Goal: Task Accomplishment & Management: Manage account settings

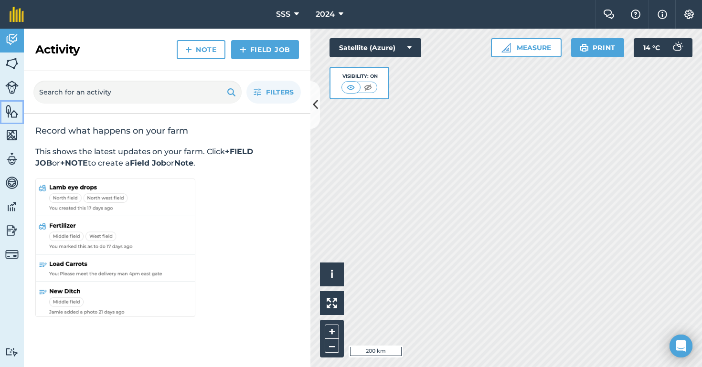
click at [10, 109] on img at bounding box center [11, 111] width 13 height 14
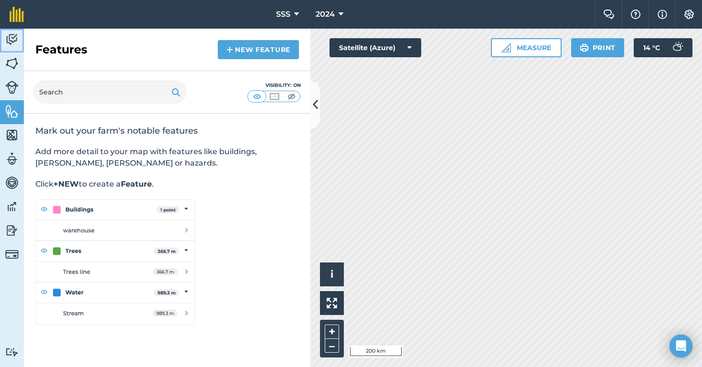
click at [18, 43] on img at bounding box center [11, 39] width 13 height 14
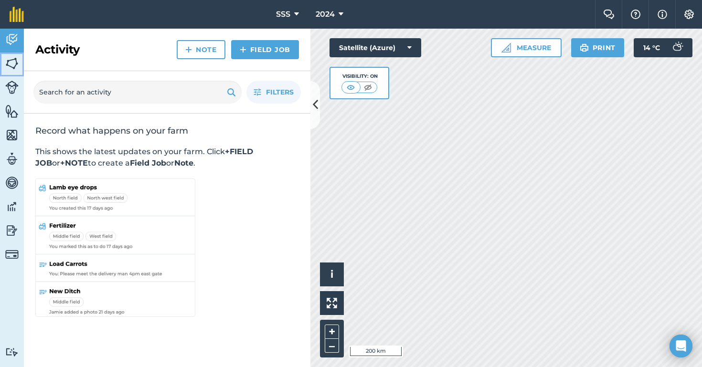
click at [10, 62] on img at bounding box center [11, 63] width 13 height 14
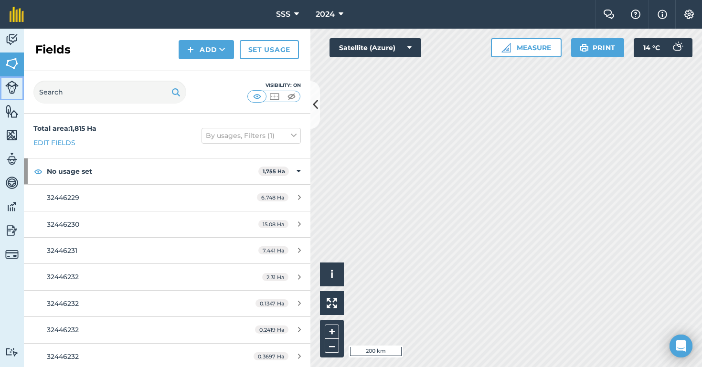
click at [10, 89] on img at bounding box center [11, 87] width 13 height 13
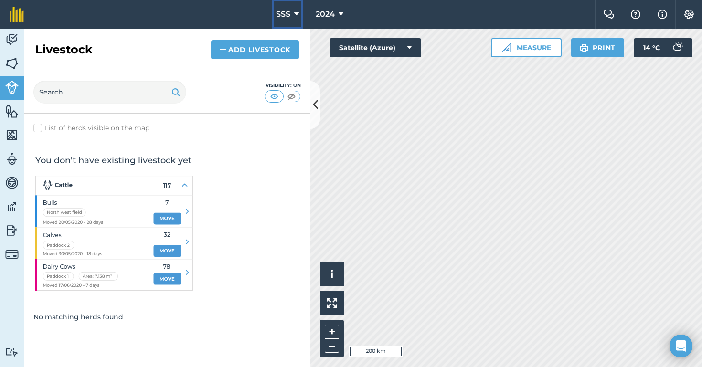
click at [297, 16] on icon at bounding box center [296, 14] width 5 height 11
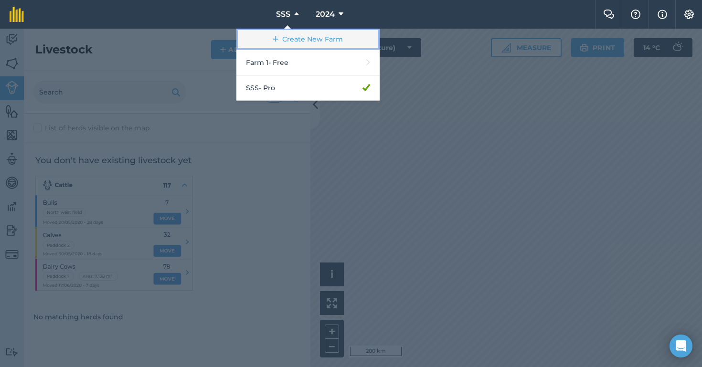
click at [302, 36] on link "Create New Farm" at bounding box center [307, 39] width 143 height 21
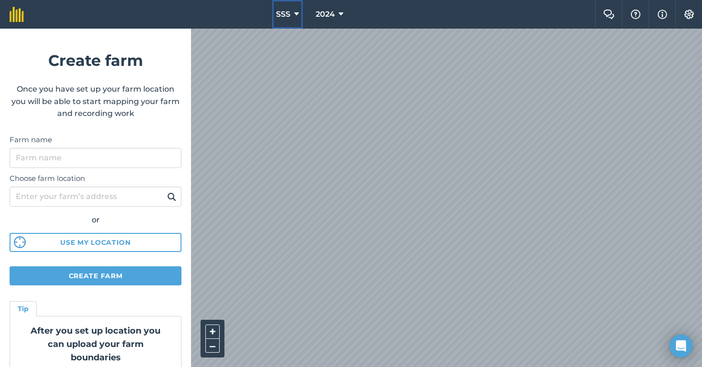
click at [295, 13] on icon at bounding box center [296, 14] width 5 height 11
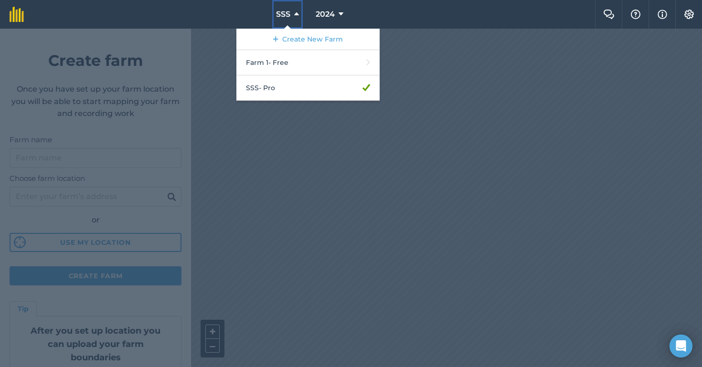
click at [295, 13] on icon at bounding box center [296, 14] width 5 height 11
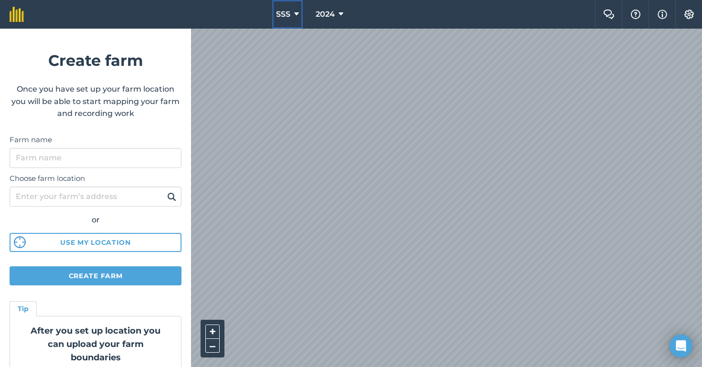
click at [295, 13] on icon at bounding box center [296, 14] width 5 height 11
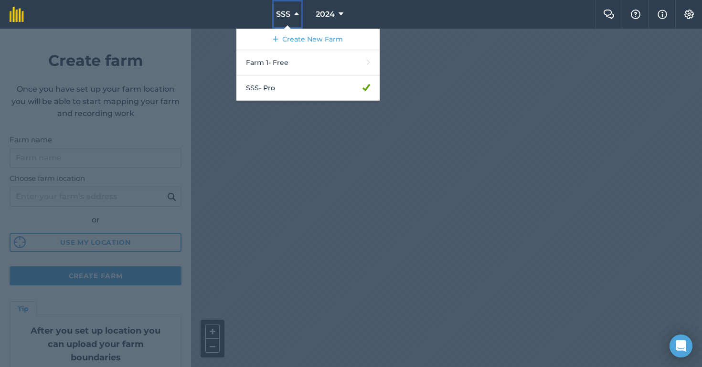
click at [295, 13] on icon at bounding box center [296, 14] width 5 height 11
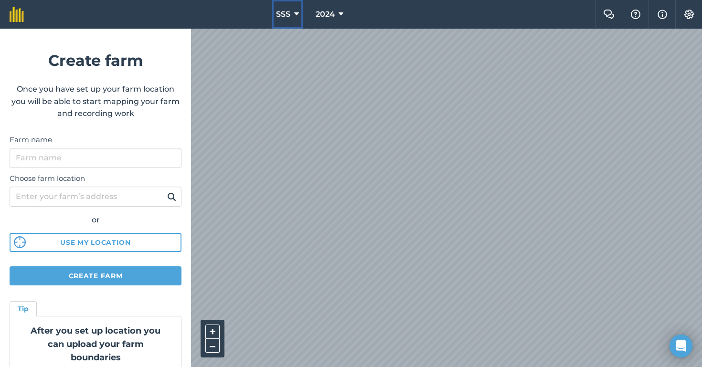
click at [295, 13] on icon at bounding box center [296, 14] width 5 height 11
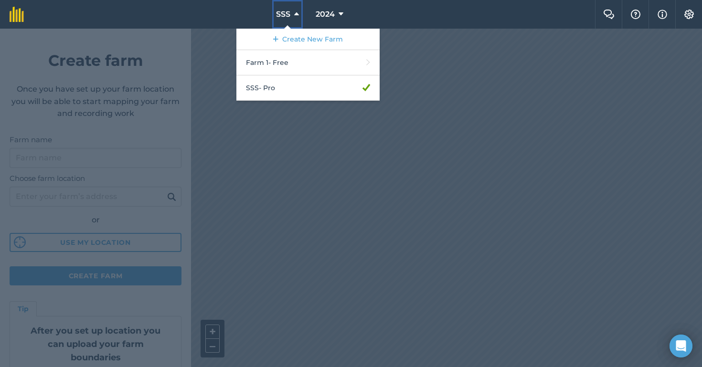
click at [295, 13] on icon at bounding box center [296, 14] width 5 height 11
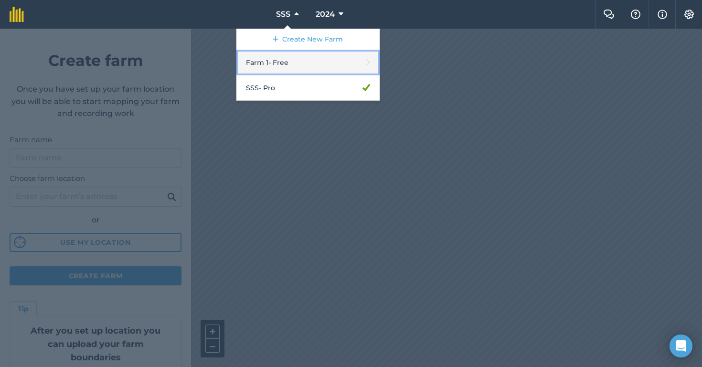
click at [278, 68] on link "Farm 1 - Free" at bounding box center [307, 62] width 143 height 25
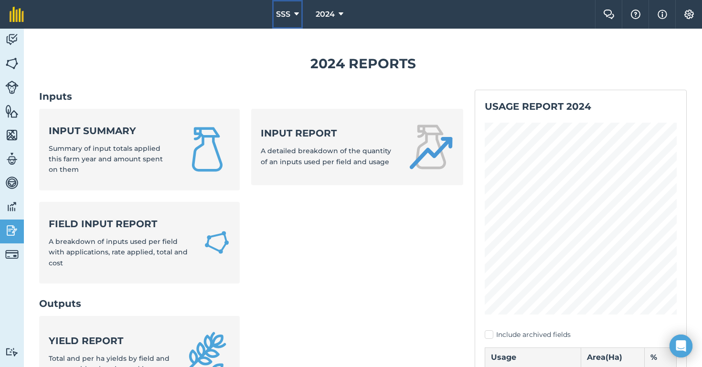
click at [294, 19] on icon at bounding box center [296, 14] width 5 height 11
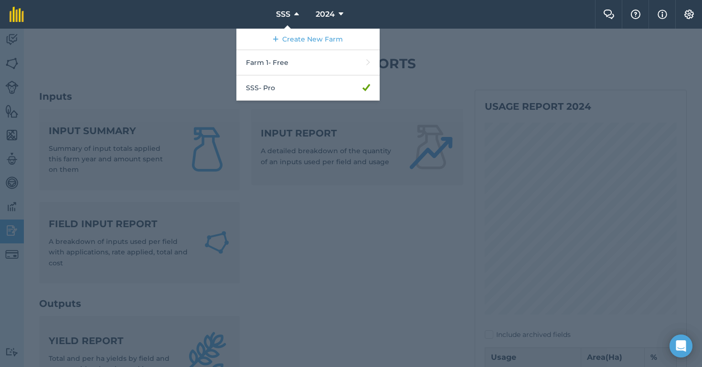
click at [73, 52] on div at bounding box center [351, 198] width 702 height 338
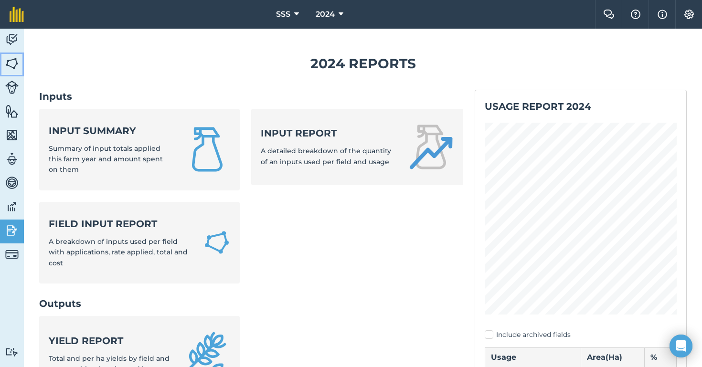
click at [14, 69] on img at bounding box center [11, 63] width 13 height 14
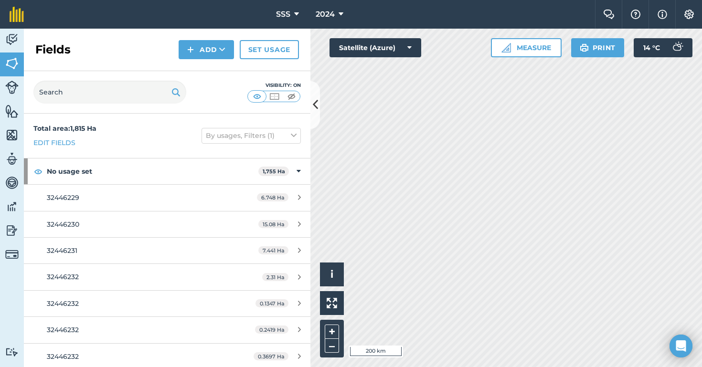
click at [83, 42] on div "Fields Add Set usage" at bounding box center [167, 50] width 286 height 42
click at [21, 84] on link "Livestock" at bounding box center [12, 88] width 24 height 24
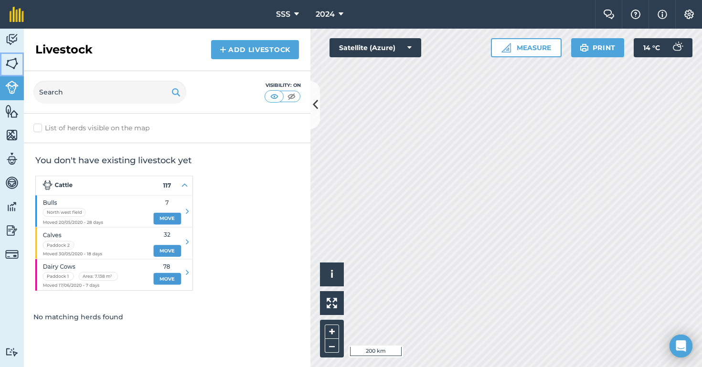
click at [7, 61] on img at bounding box center [11, 63] width 13 height 14
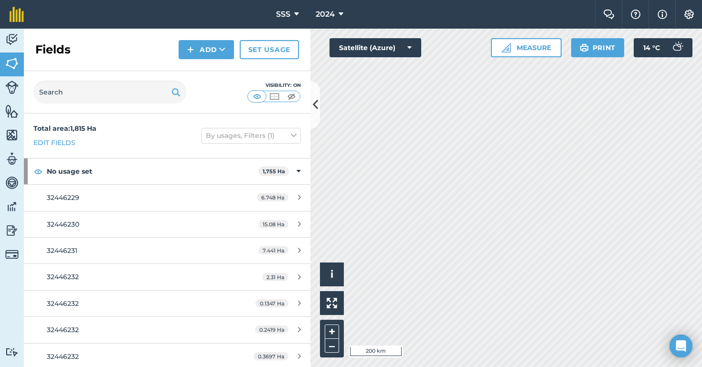
click at [104, 56] on div "Fields Add Set usage" at bounding box center [167, 50] width 286 height 42
click at [8, 37] on img at bounding box center [11, 39] width 13 height 14
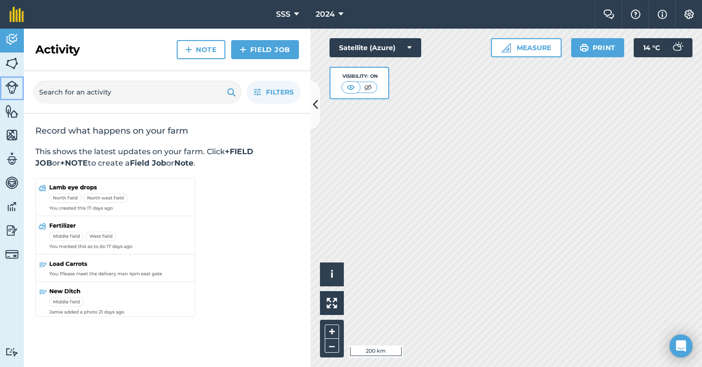
click at [11, 81] on img at bounding box center [11, 87] width 13 height 13
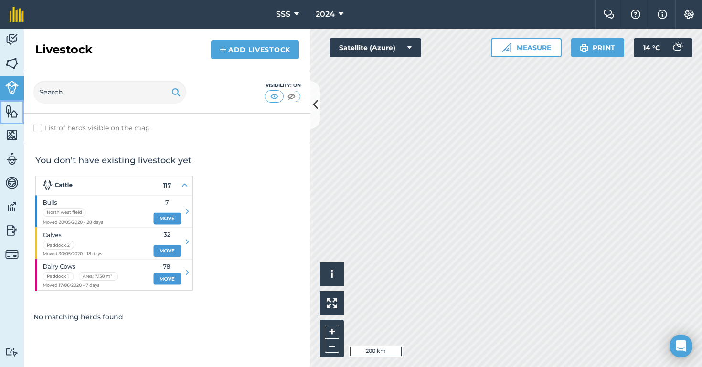
click at [18, 123] on link "Features" at bounding box center [12, 112] width 24 height 24
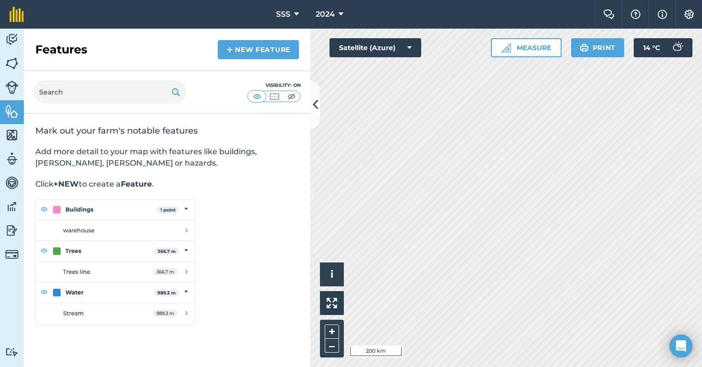
click at [123, 43] on div "Features New feature" at bounding box center [167, 50] width 286 height 42
click at [13, 60] on img at bounding box center [11, 63] width 13 height 14
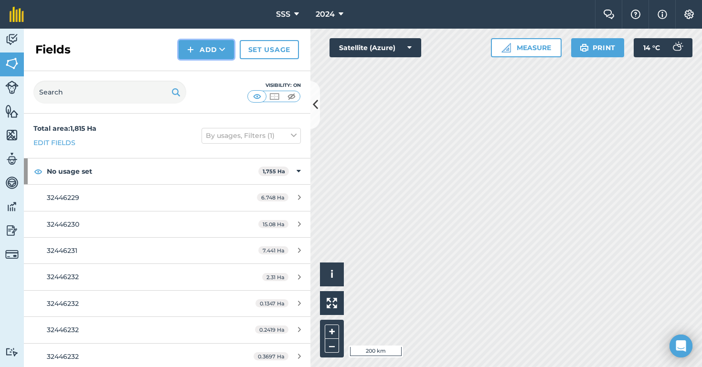
click at [204, 58] on button "Add" at bounding box center [206, 49] width 55 height 19
click at [208, 77] on link "Draw" at bounding box center [206, 71] width 53 height 21
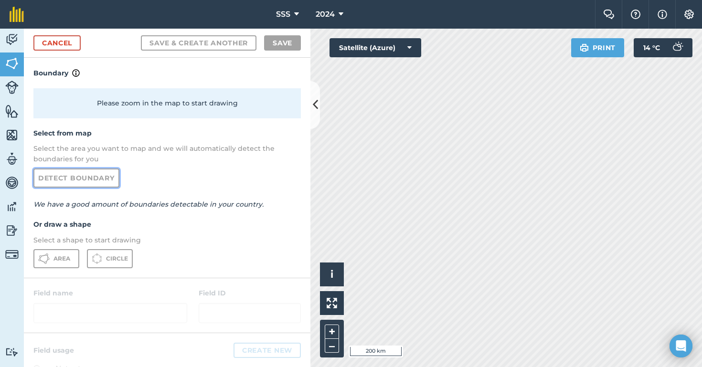
click at [70, 182] on link "Detect boundary" at bounding box center [76, 178] width 86 height 19
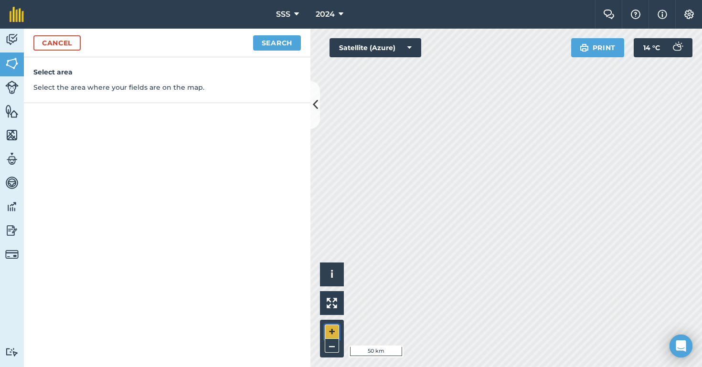
click at [329, 331] on button "+" at bounding box center [332, 332] width 14 height 14
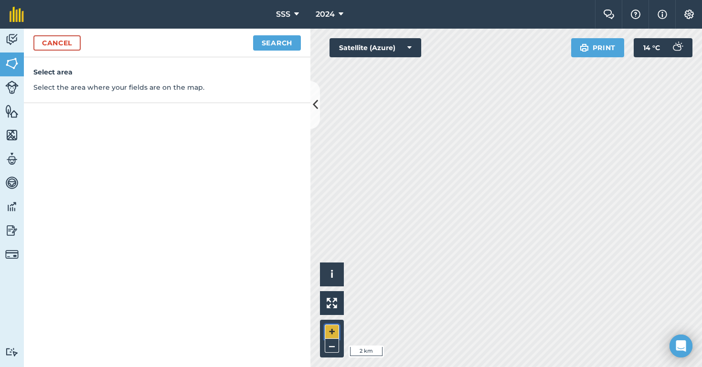
click at [329, 331] on button "+" at bounding box center [332, 332] width 14 height 14
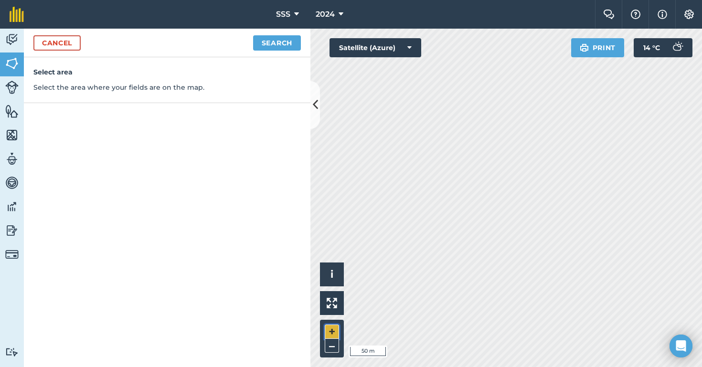
click at [329, 330] on button "+" at bounding box center [332, 332] width 14 height 14
click at [64, 42] on link "Cancel" at bounding box center [56, 42] width 47 height 15
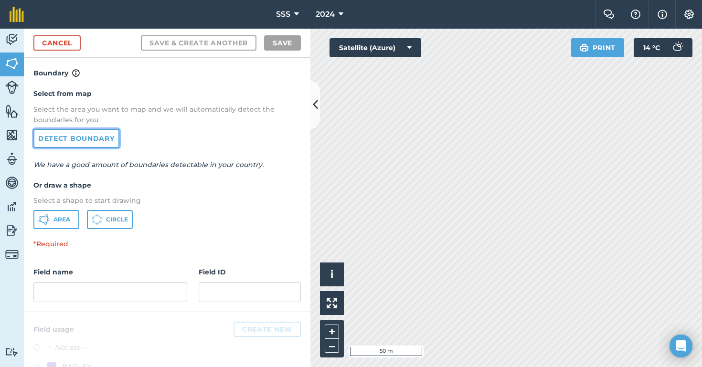
click at [66, 137] on link "Detect boundary" at bounding box center [76, 138] width 86 height 19
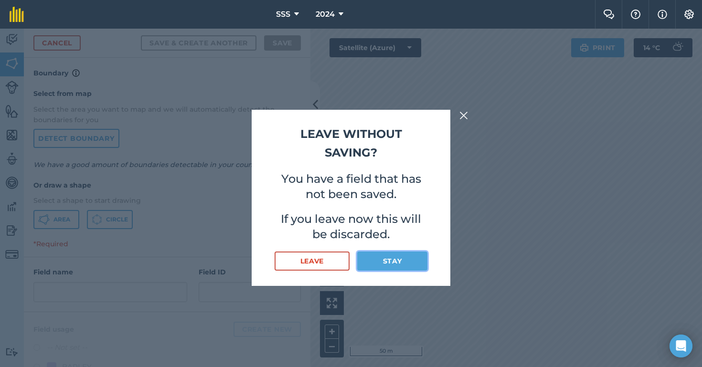
click at [401, 263] on button "Stay" at bounding box center [392, 261] width 70 height 19
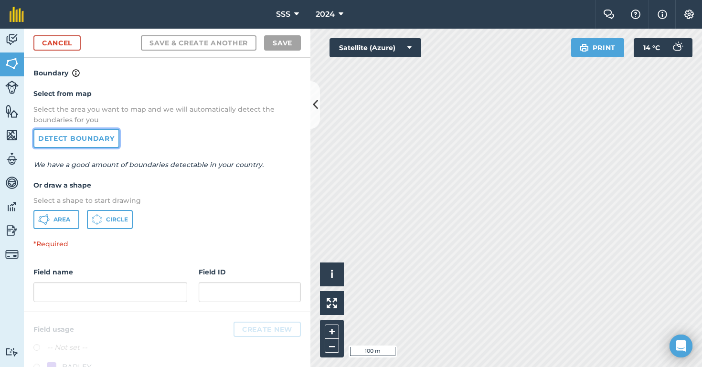
click at [94, 142] on link "Detect boundary" at bounding box center [76, 138] width 86 height 19
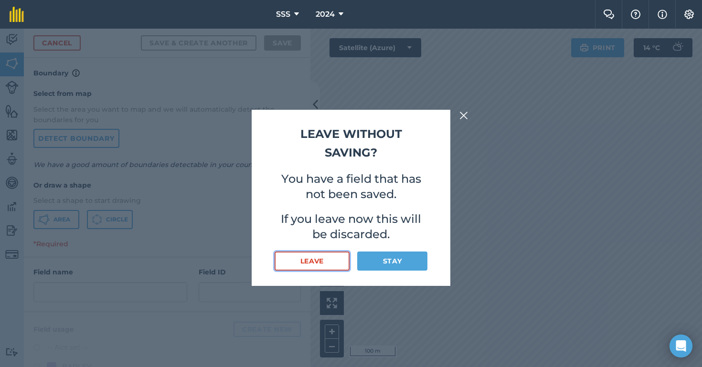
click at [320, 262] on button "Leave" at bounding box center [311, 261] width 75 height 19
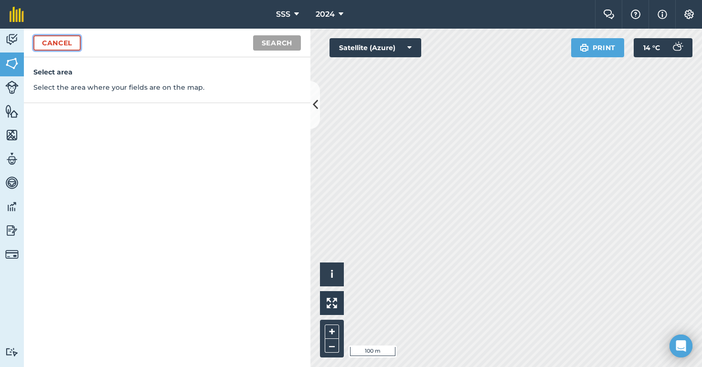
click at [52, 41] on link "Cancel" at bounding box center [56, 42] width 47 height 15
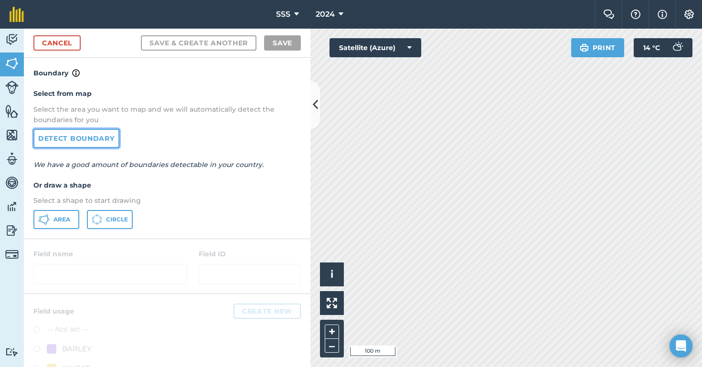
click at [93, 138] on link "Detect boundary" at bounding box center [76, 138] width 86 height 19
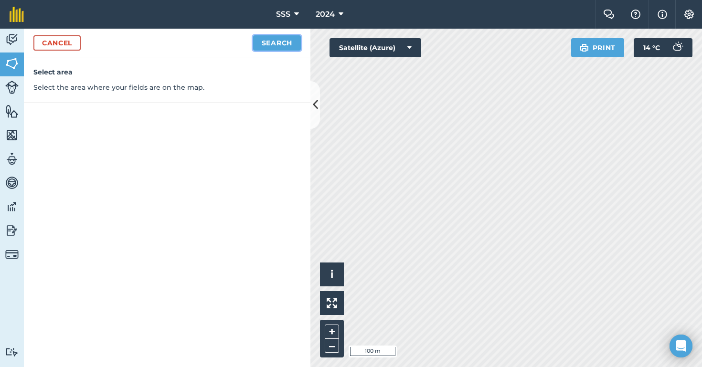
click at [289, 48] on button "Search" at bounding box center [277, 42] width 48 height 15
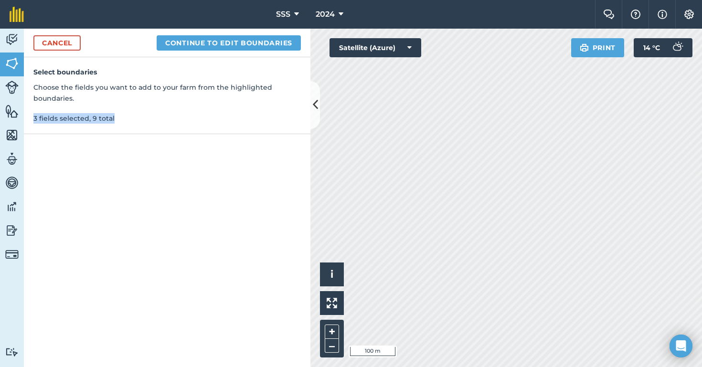
drag, startPoint x: 33, startPoint y: 121, endPoint x: 127, endPoint y: 121, distance: 93.6
click at [127, 121] on p "3 fields selected, 9 total" at bounding box center [166, 118] width 267 height 11
click at [182, 102] on p "Choose the fields you want to add to your farm from the highlighted boundaries." at bounding box center [166, 92] width 267 height 21
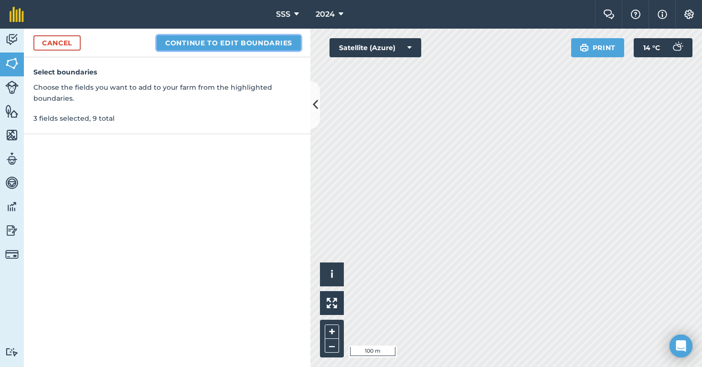
click at [214, 45] on button "Continue to edit boundaries" at bounding box center [229, 42] width 144 height 15
click at [228, 42] on button "Continue to name fields" at bounding box center [239, 42] width 124 height 15
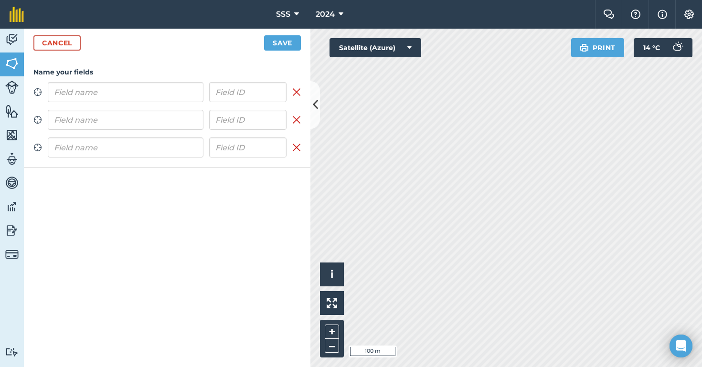
click at [169, 93] on input "text" at bounding box center [126, 92] width 156 height 20
type input "fdjlafjla"
click at [294, 45] on button "Save" at bounding box center [282, 42] width 37 height 15
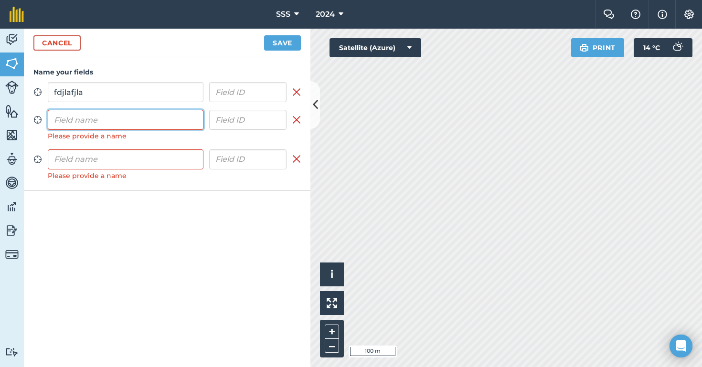
click at [108, 127] on input "text" at bounding box center [126, 120] width 156 height 20
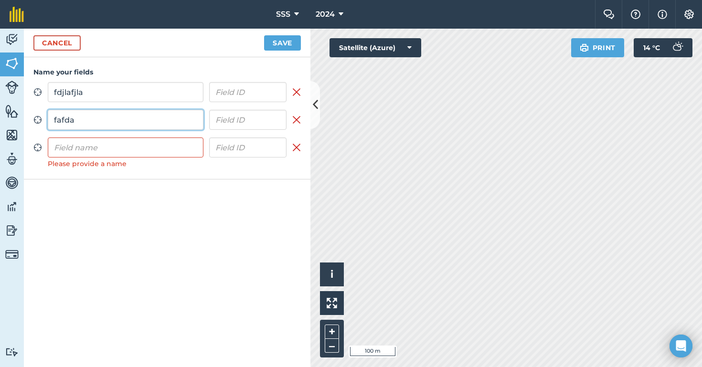
type input "fafda"
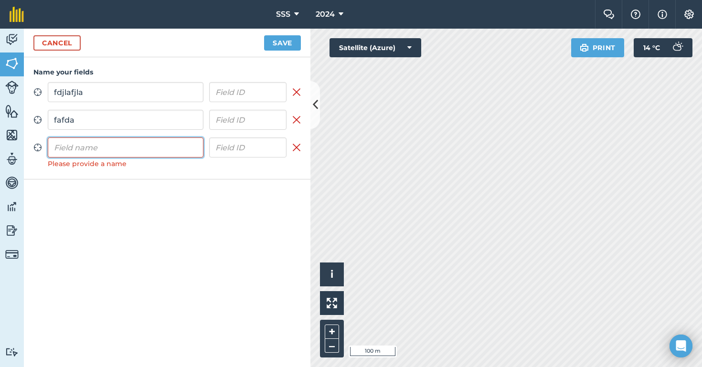
click at [88, 157] on input "text" at bounding box center [126, 147] width 156 height 20
type input "dfsaad"
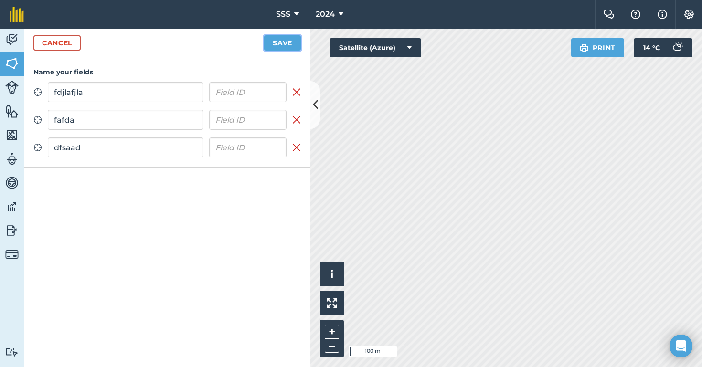
click at [273, 45] on button "Save" at bounding box center [282, 42] width 37 height 15
